Goal: Task Accomplishment & Management: Use online tool/utility

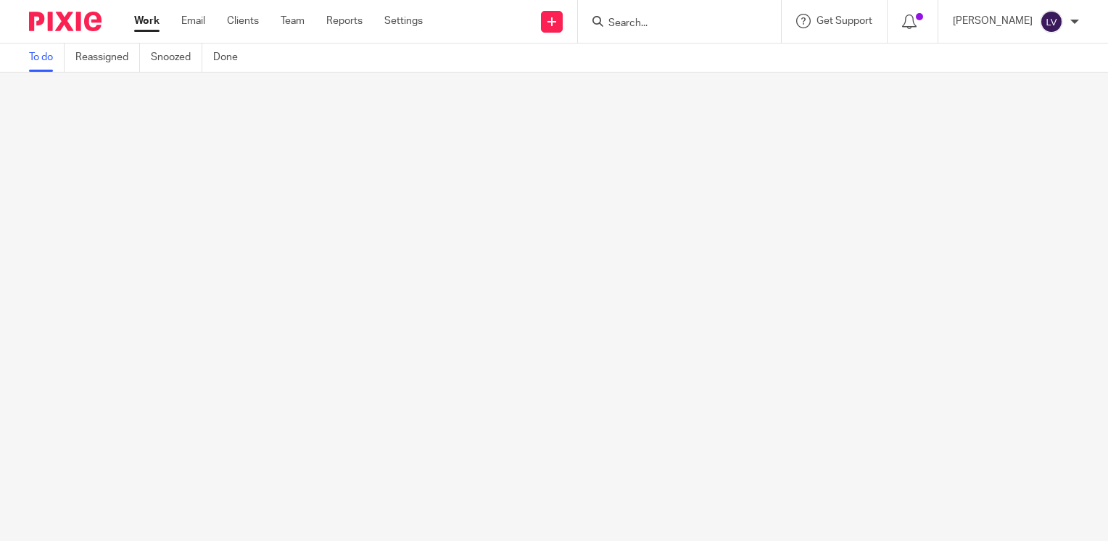
click at [707, 28] on input "Search" at bounding box center [672, 23] width 131 height 13
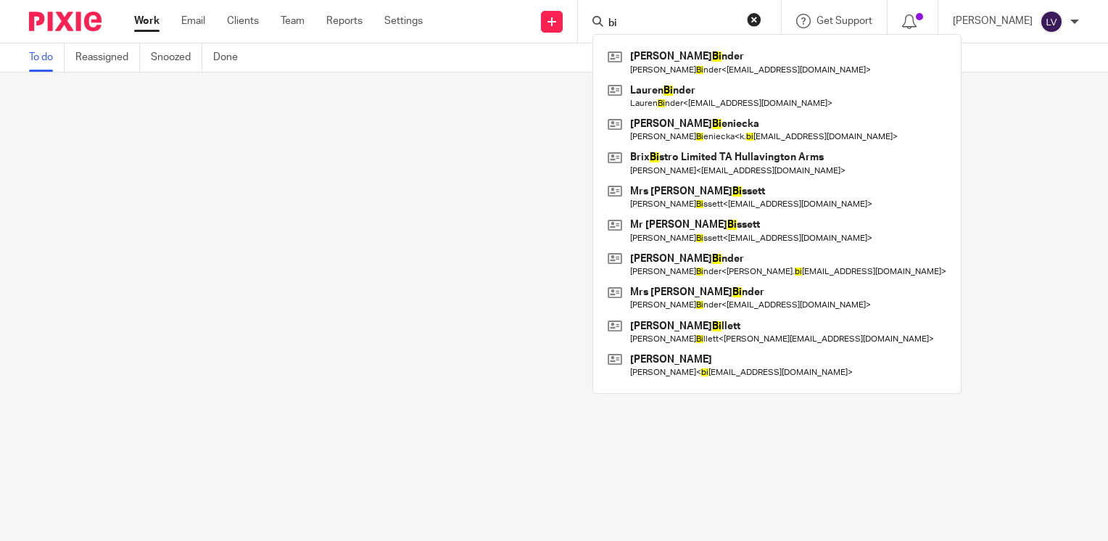
type input "b"
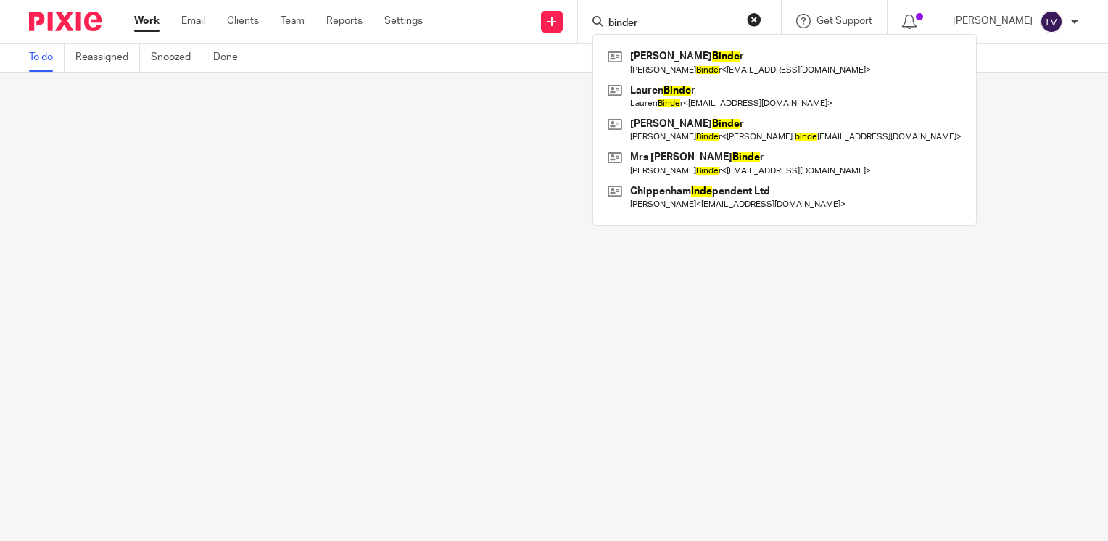
type input "binder"
click button "submit" at bounding box center [0, 0] width 0 height 0
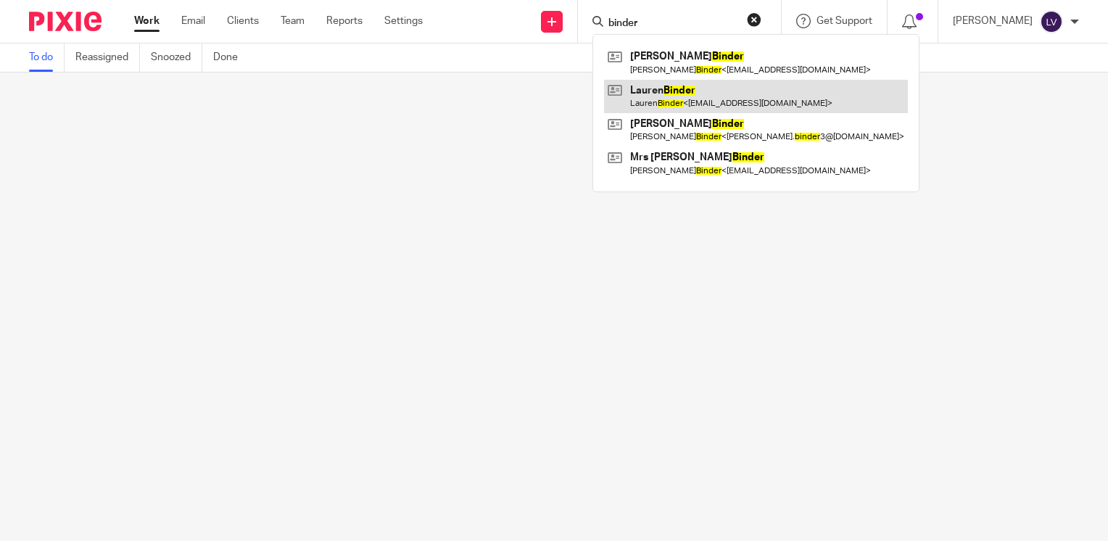
click at [701, 98] on link at bounding box center [756, 96] width 304 height 33
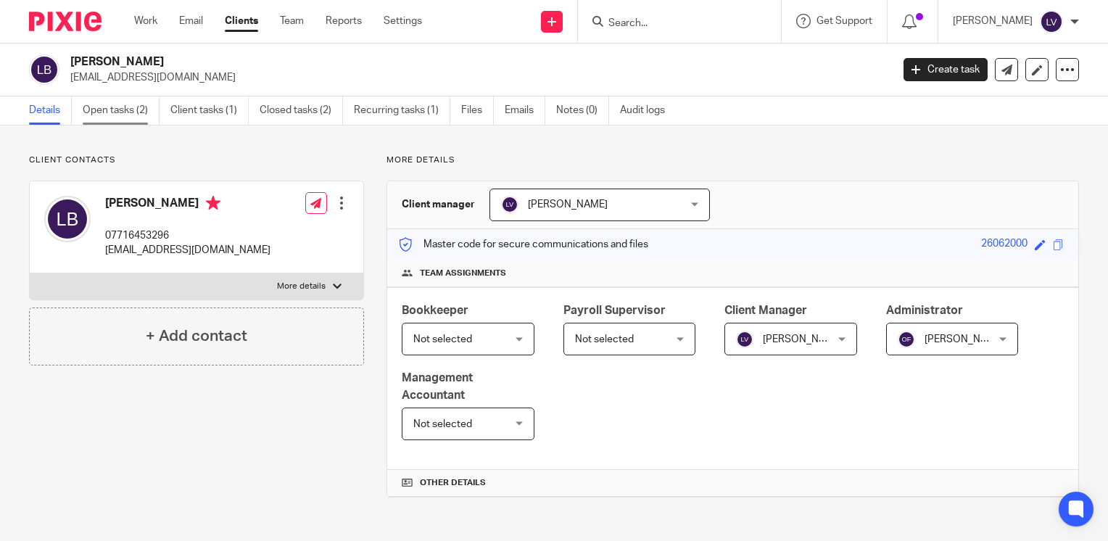
click at [138, 111] on link "Open tasks (2)" at bounding box center [121, 110] width 77 height 28
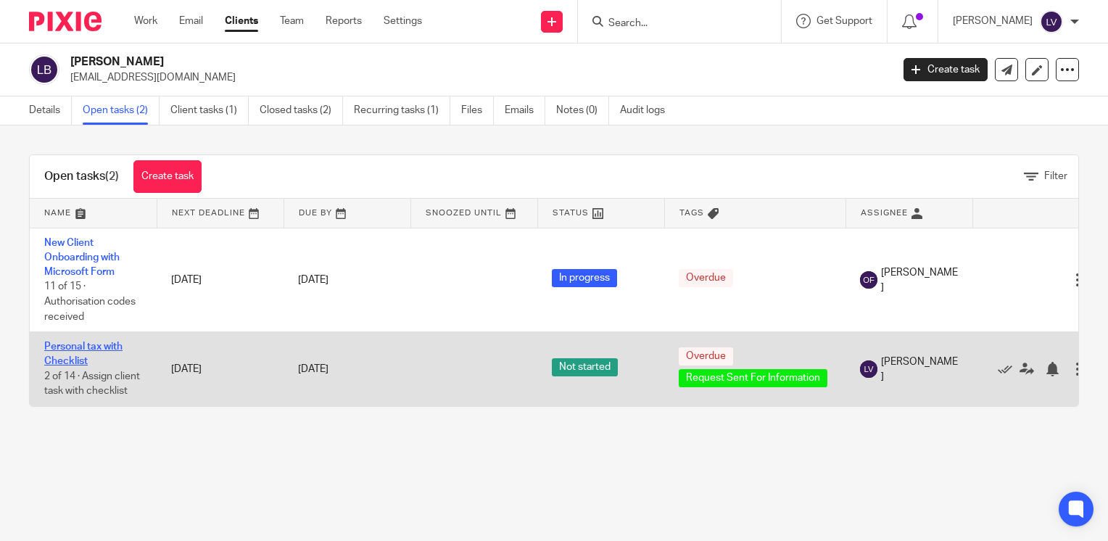
click at [70, 344] on link "Personal tax with Checklist" at bounding box center [83, 354] width 78 height 25
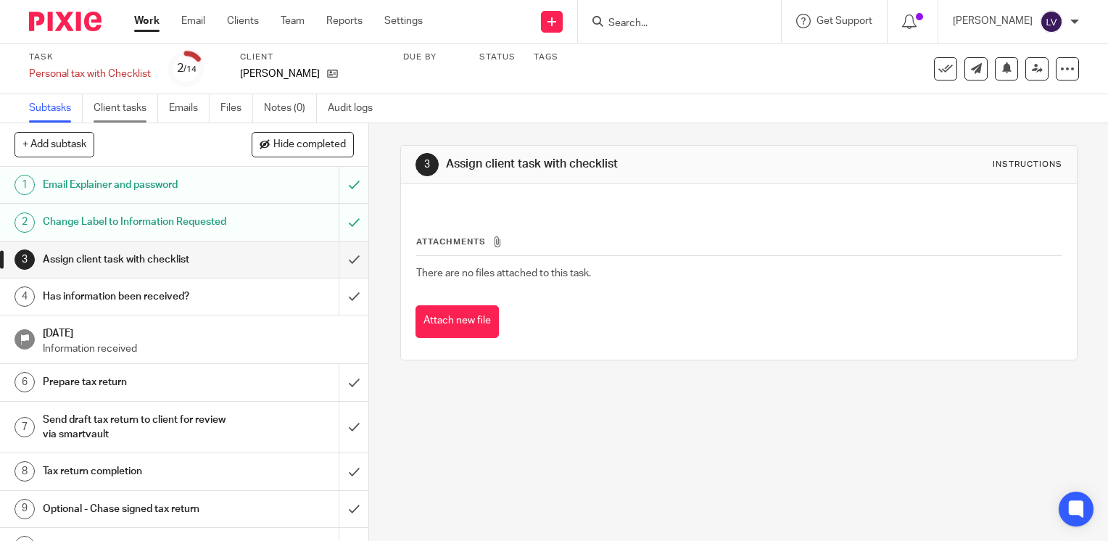
click at [131, 103] on link "Client tasks" at bounding box center [126, 108] width 65 height 28
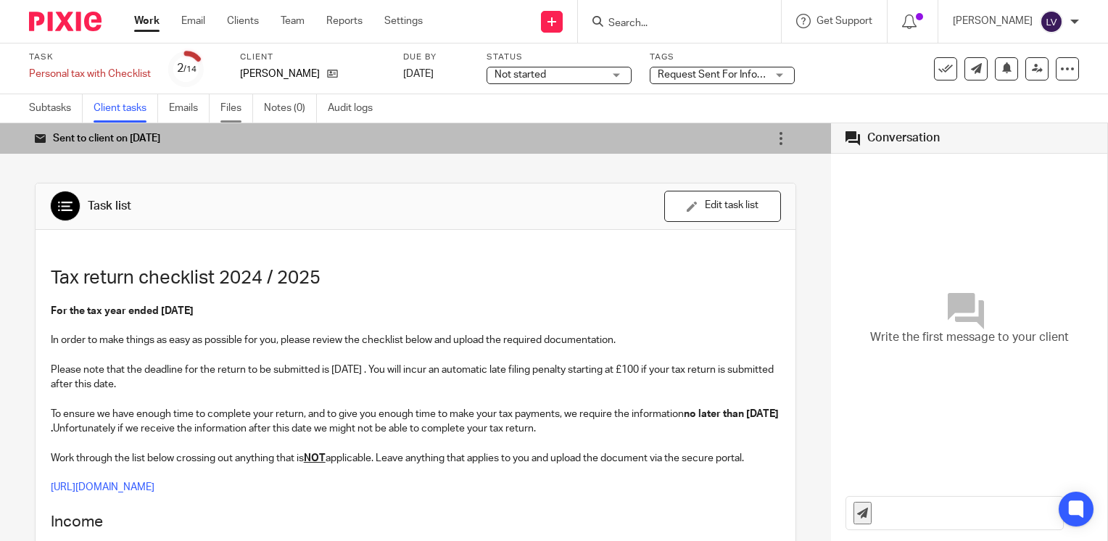
click at [233, 105] on link "Files" at bounding box center [236, 108] width 33 height 28
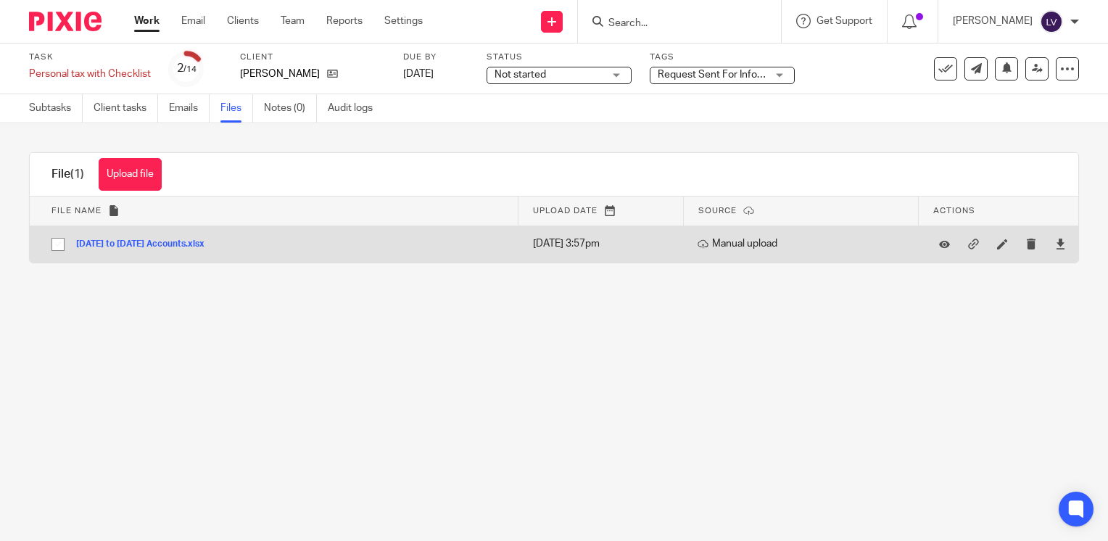
click at [138, 244] on button "[DATE] to [DATE] Accounts.xlsx" at bounding box center [145, 244] width 139 height 10
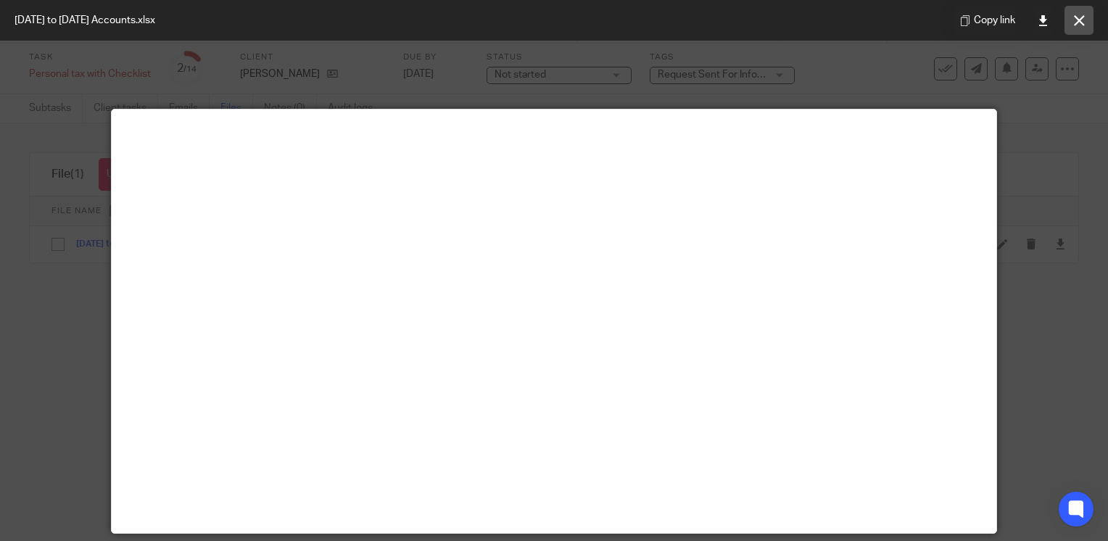
click at [1076, 20] on icon at bounding box center [1079, 20] width 11 height 11
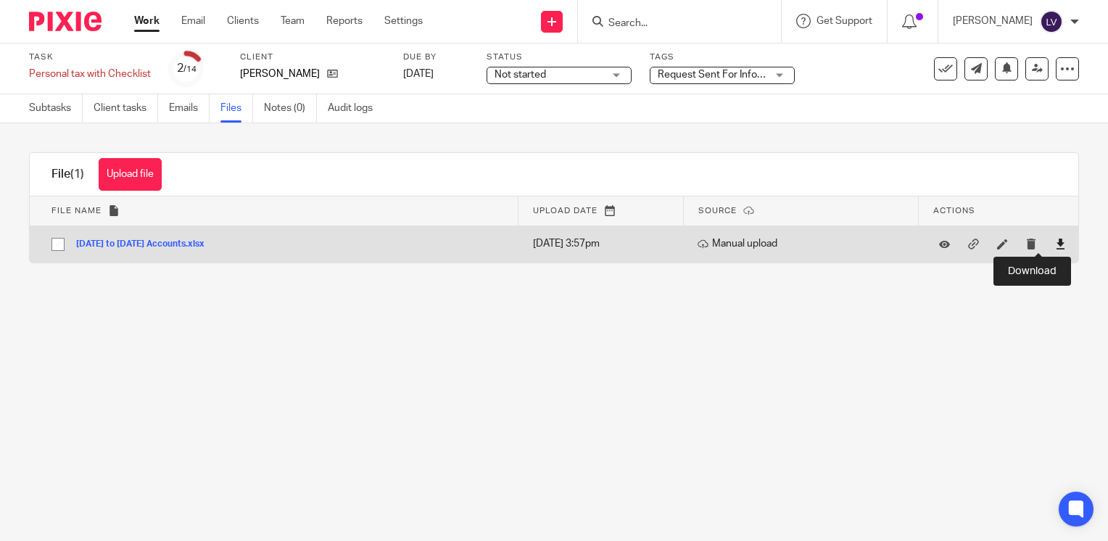
click at [1055, 242] on icon at bounding box center [1060, 244] width 11 height 11
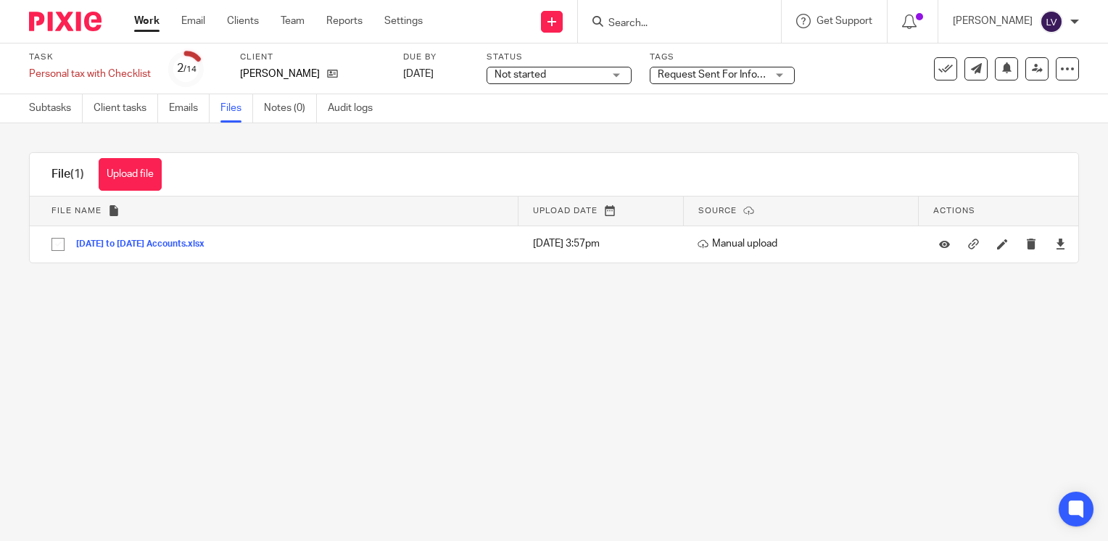
drag, startPoint x: 859, startPoint y: 445, endPoint x: 898, endPoint y: 299, distance: 151.6
click at [859, 445] on main "Task Personal tax with Checklist Save Personal tax with Checklist 2 /14 Client …" at bounding box center [554, 270] width 1108 height 541
